Goal: Information Seeking & Learning: Learn about a topic

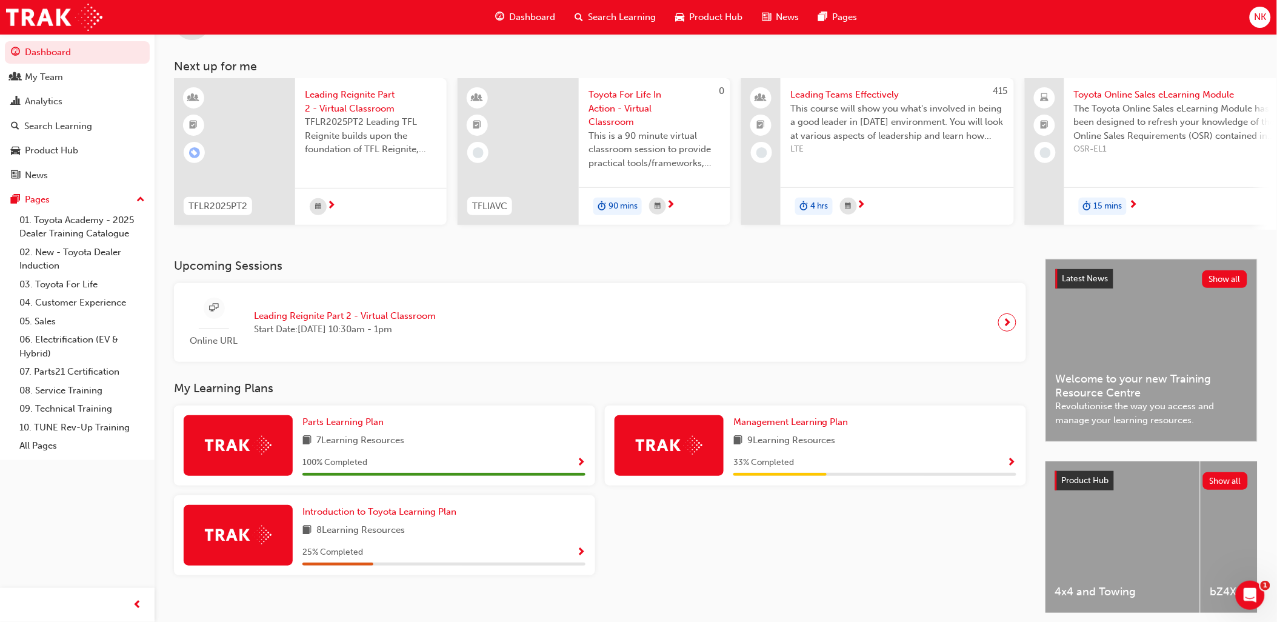
scroll to position [101, 0]
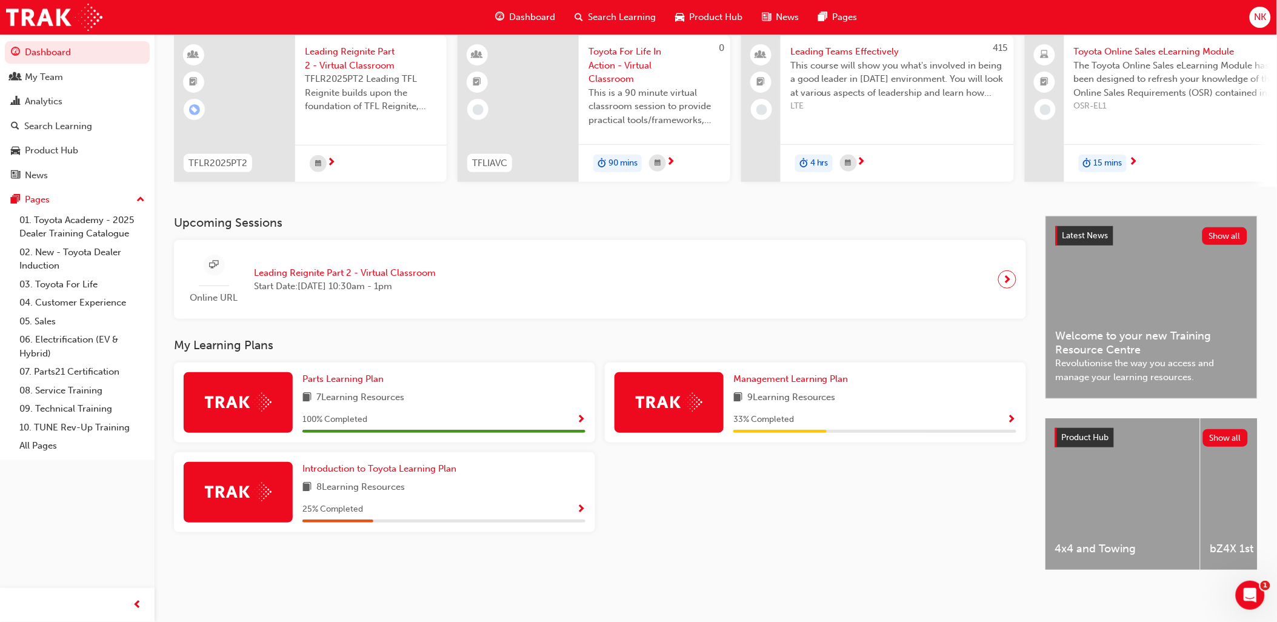
click at [517, 473] on div "Introduction to Toyota Learning Plan 8 Learning Resources 25 % Completed" at bounding box center [443, 492] width 283 height 61
click at [579, 504] on span "Show Progress" at bounding box center [580, 509] width 9 height 11
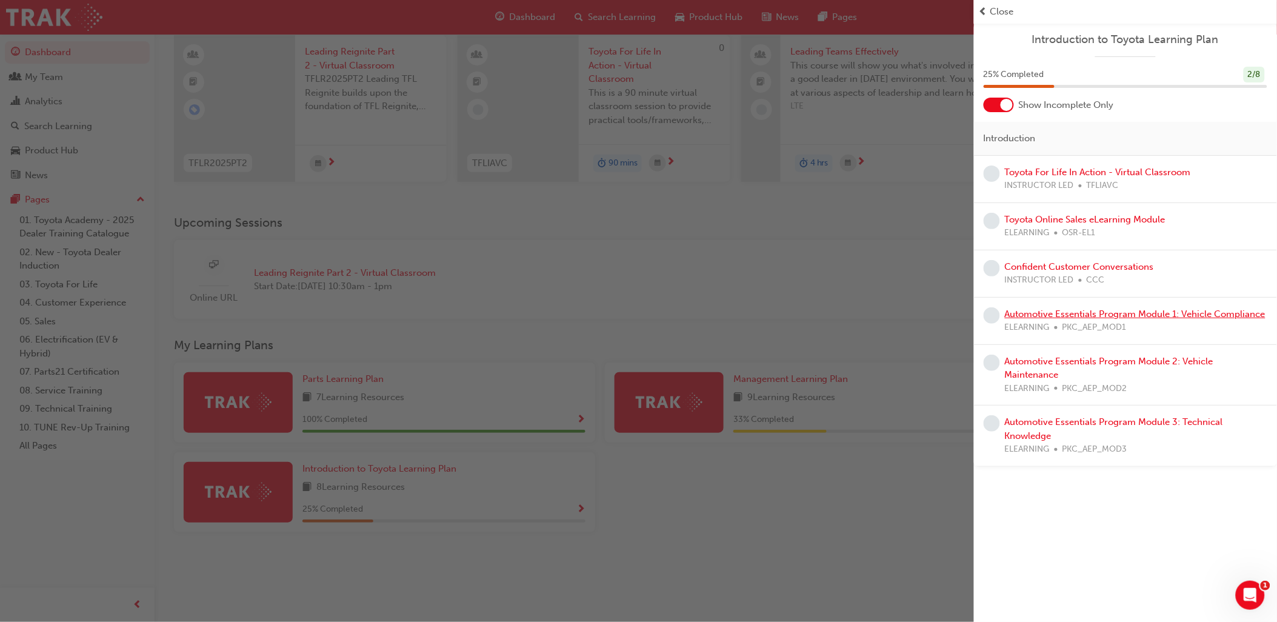
click at [1150, 313] on link "Automotive Essentials Program Module 1: Vehicle Compliance" at bounding box center [1135, 313] width 261 height 11
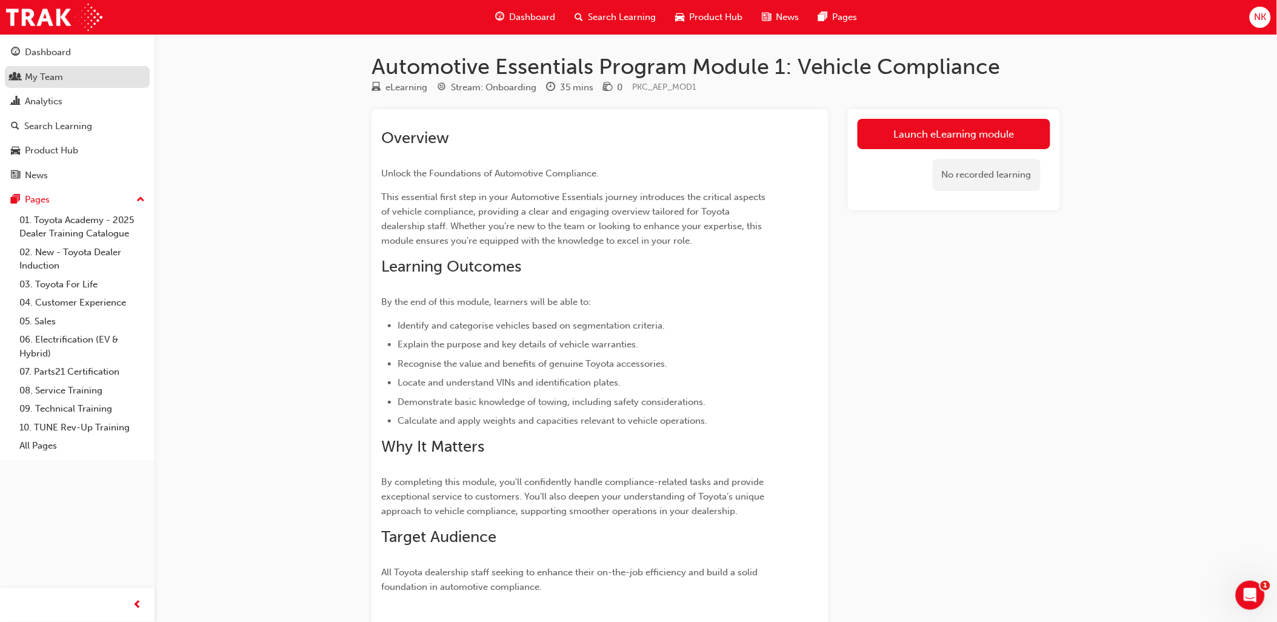
click at [41, 73] on div "My Team" at bounding box center [44, 77] width 38 height 14
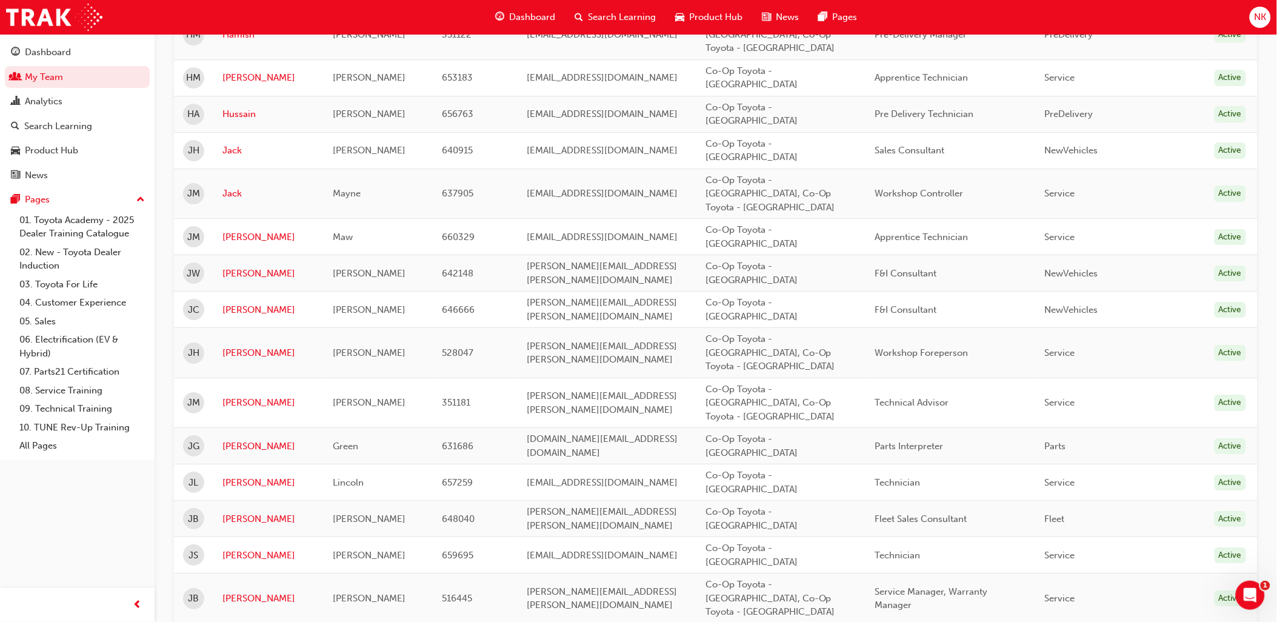
scroll to position [1386, 0]
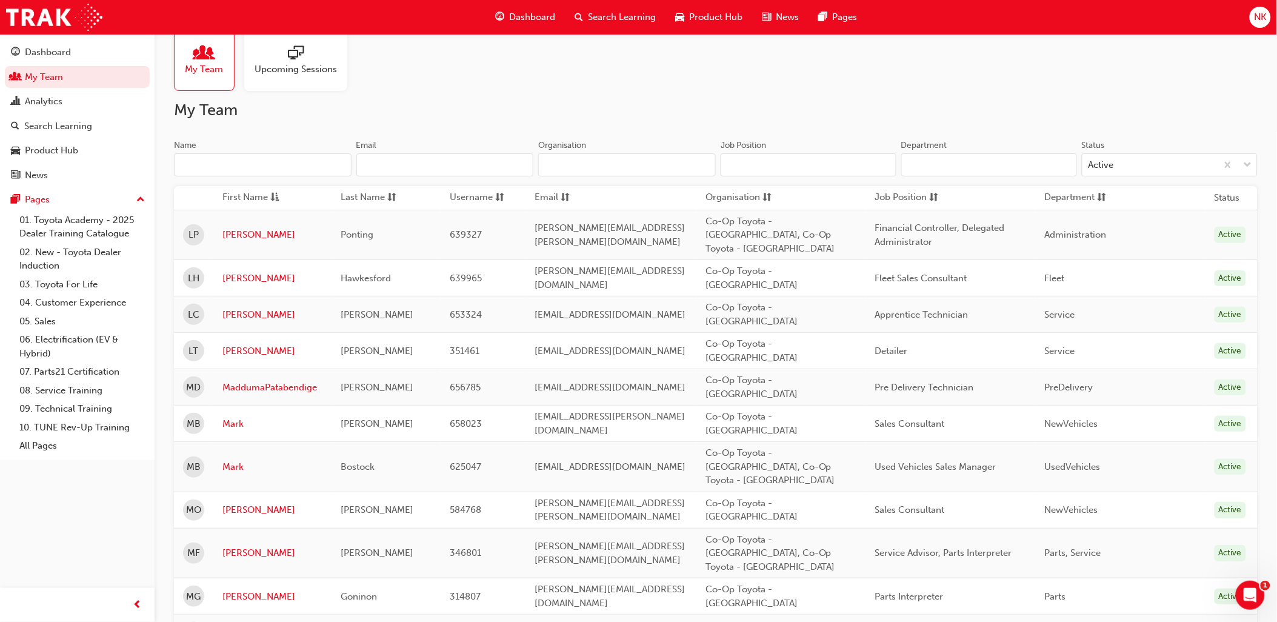
scroll to position [0, 0]
